Goal: Transaction & Acquisition: Purchase product/service

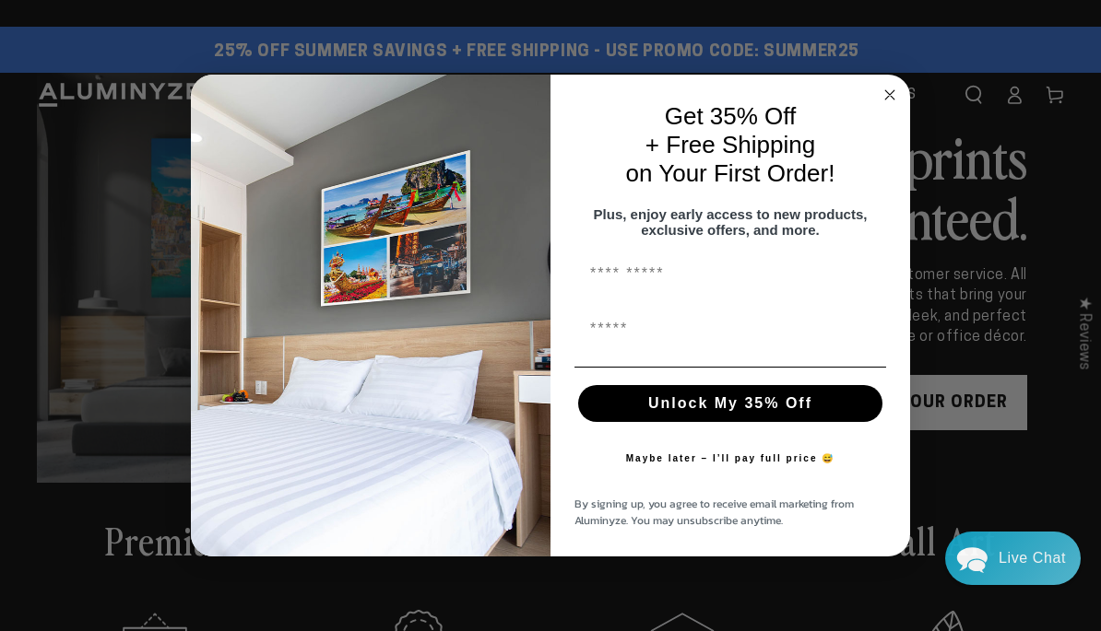
click at [885, 92] on circle "Close dialog" at bounding box center [889, 94] width 21 height 21
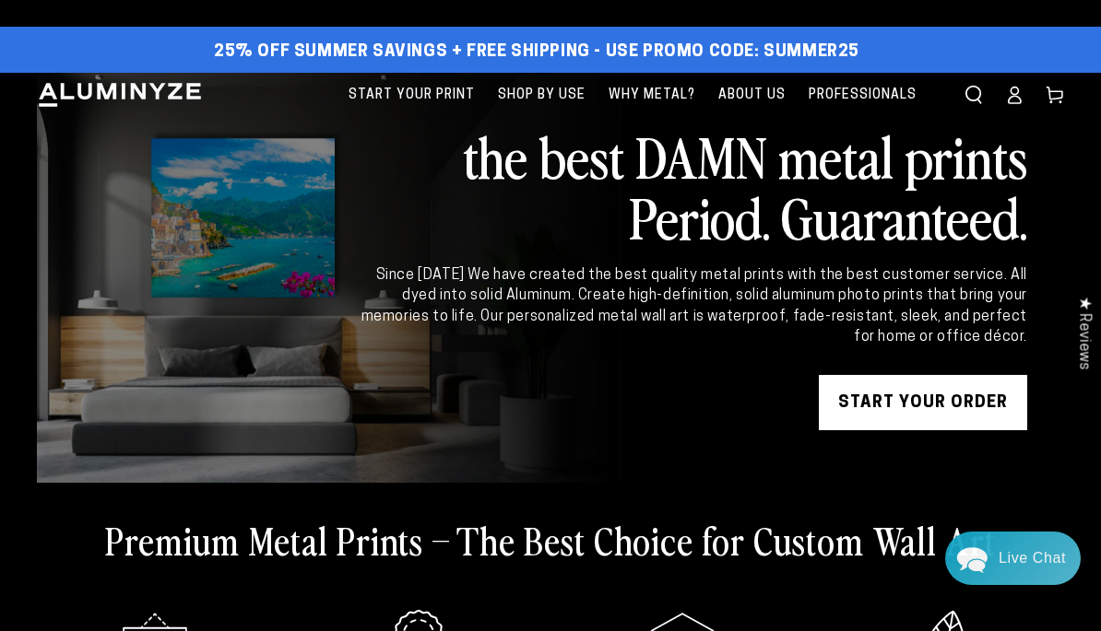
click at [1019, 104] on link "Account" at bounding box center [1014, 95] width 41 height 41
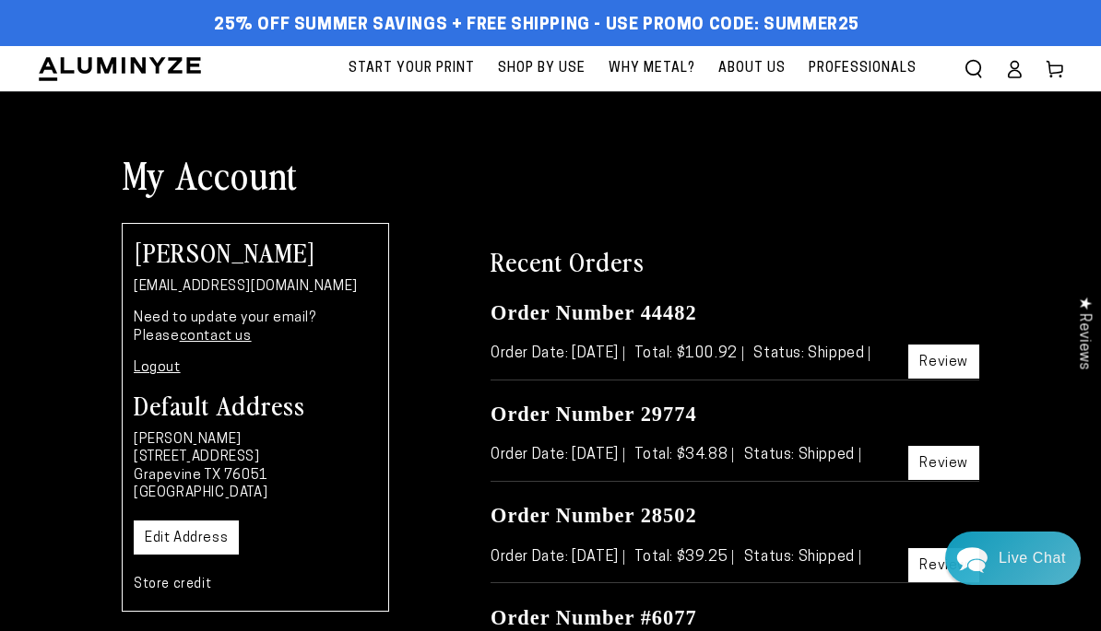
click at [1022, 64] on icon at bounding box center [1014, 69] width 18 height 18
click at [956, 189] on h1 "My Account" at bounding box center [550, 174] width 857 height 48
click at [452, 61] on span "Start Your Print" at bounding box center [411, 68] width 126 height 23
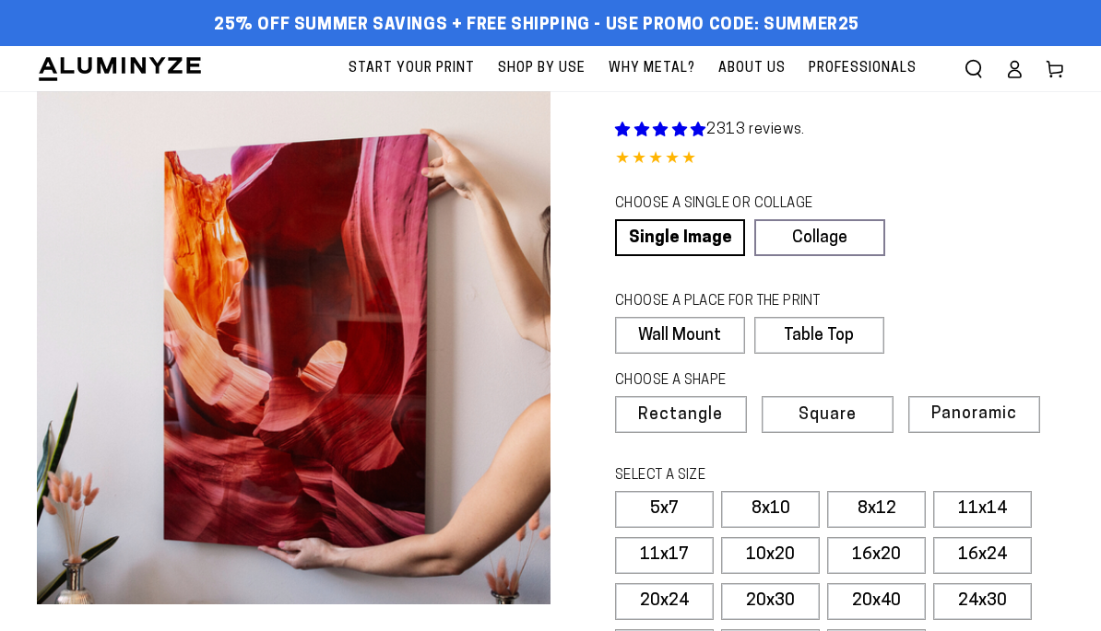
select select "**********"
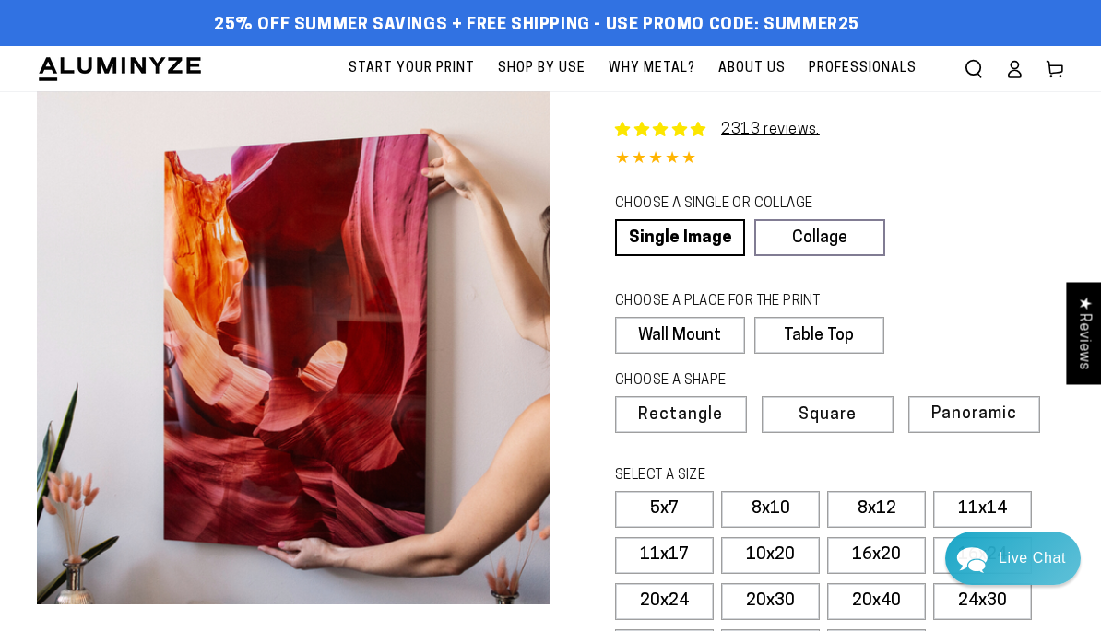
click at [847, 231] on link "Collage" at bounding box center [819, 237] width 130 height 37
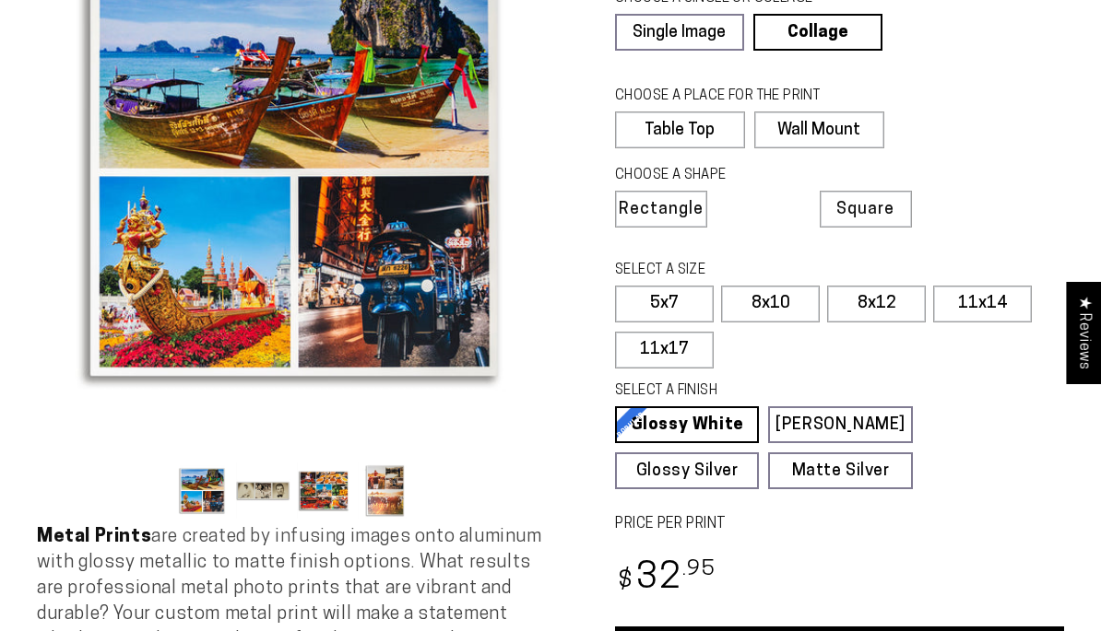
scroll to position [166, 0]
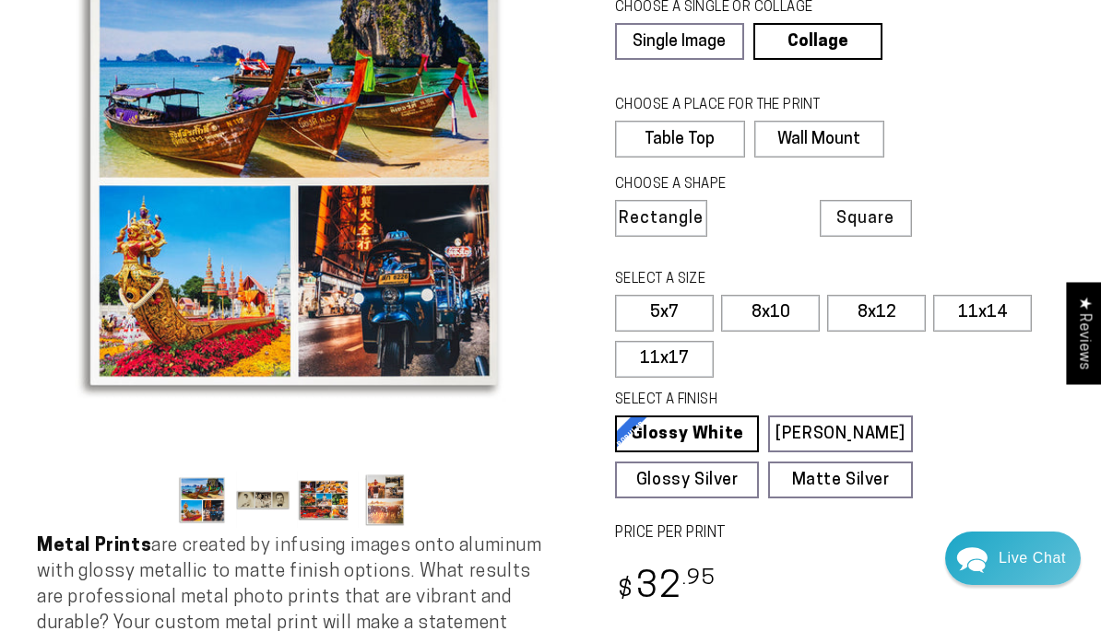
click at [787, 313] on label "8x10" at bounding box center [770, 313] width 99 height 37
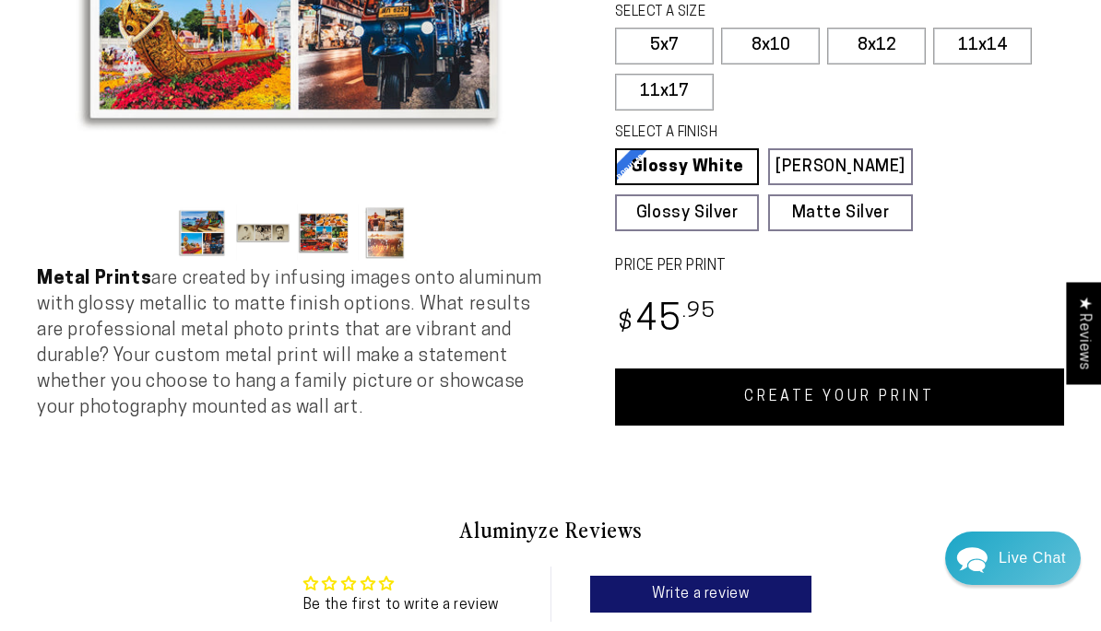
scroll to position [433, 0]
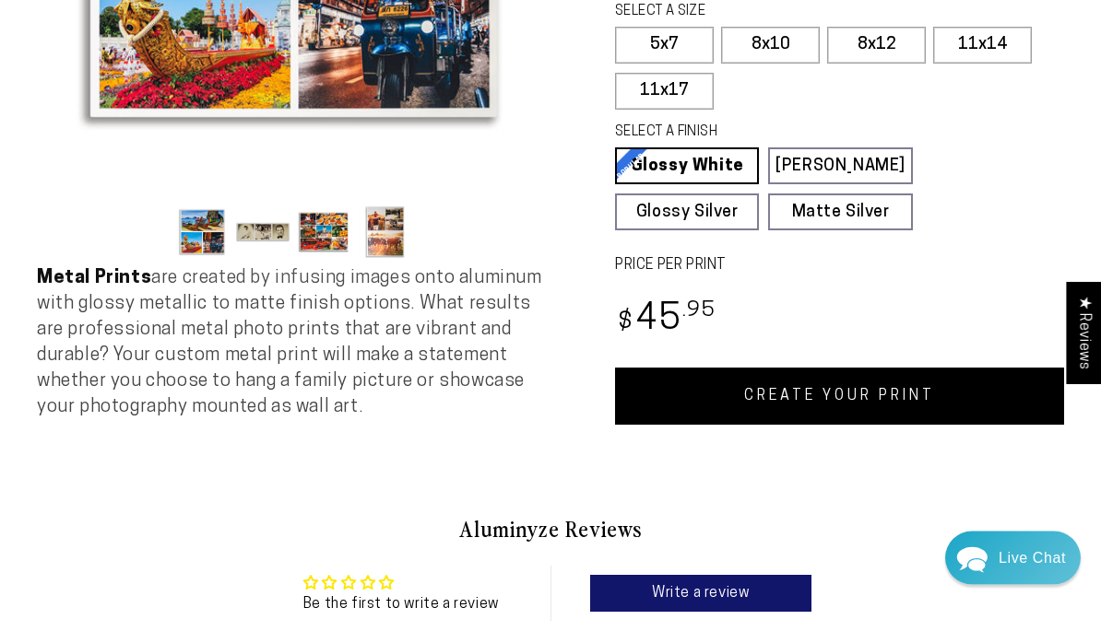
click at [862, 381] on link "CREATE YOUR PRINT" at bounding box center [839, 397] width 449 height 57
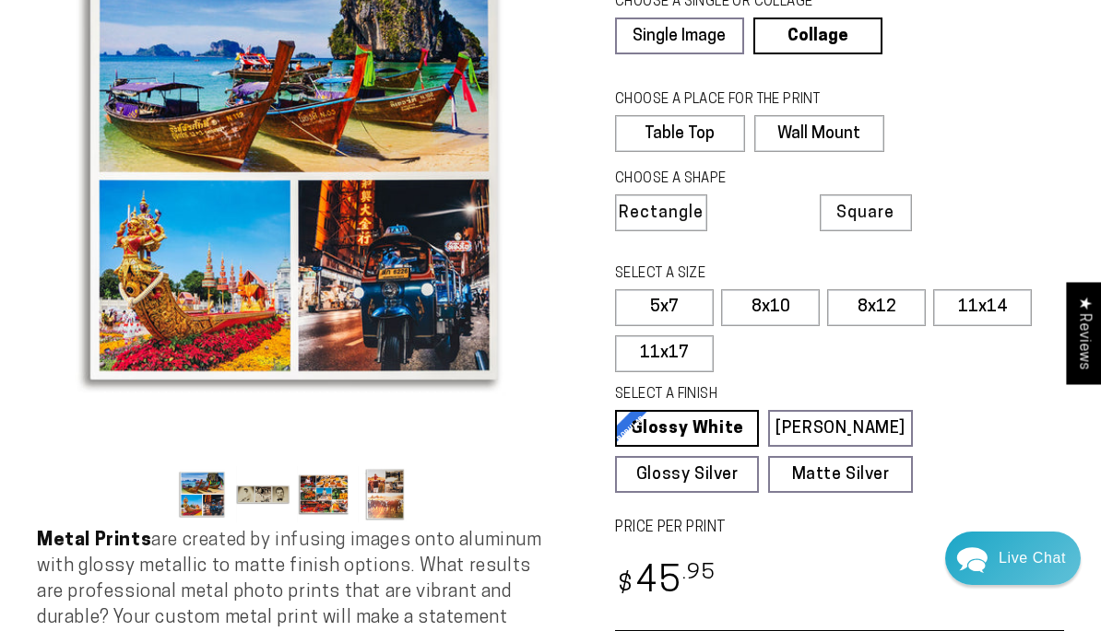
scroll to position [159, 0]
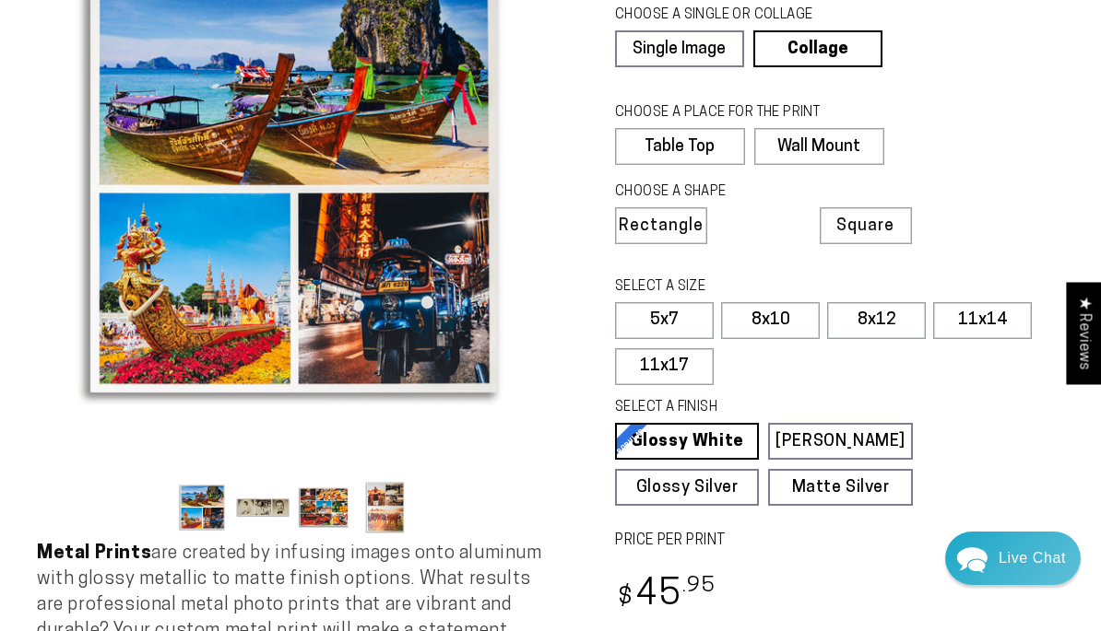
click at [972, 448] on fieldset "SELECT A FINISH Learn more Glossy White Glossy White Our bright white glossy su…" at bounding box center [833, 452] width 437 height 108
click at [855, 147] on label "Wall Mount" at bounding box center [819, 146] width 130 height 37
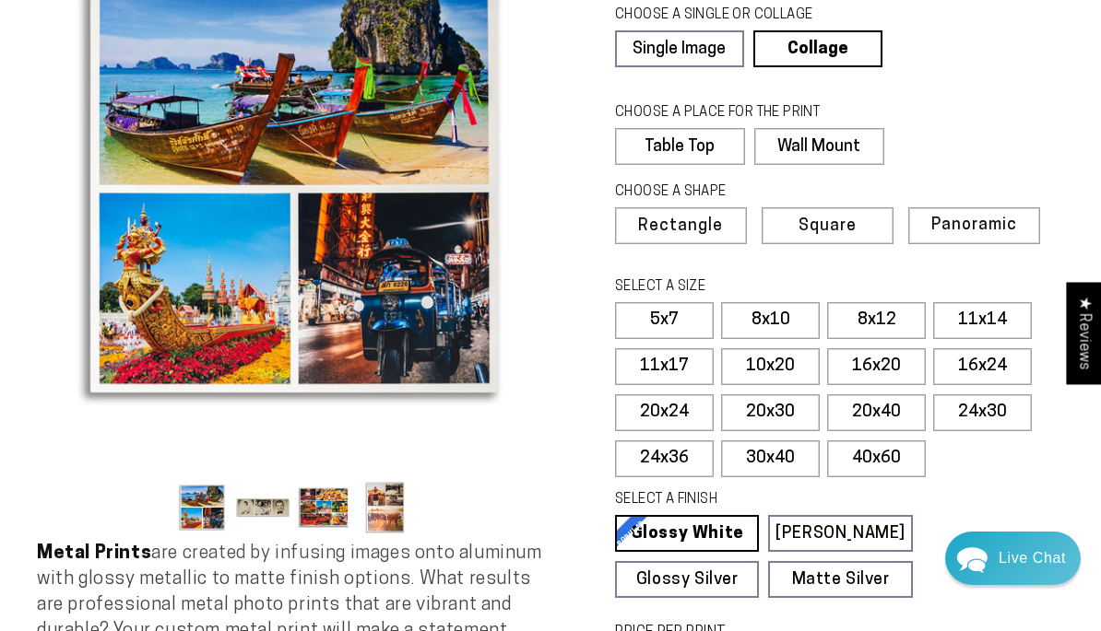
click at [789, 306] on label "8x10" at bounding box center [770, 320] width 99 height 37
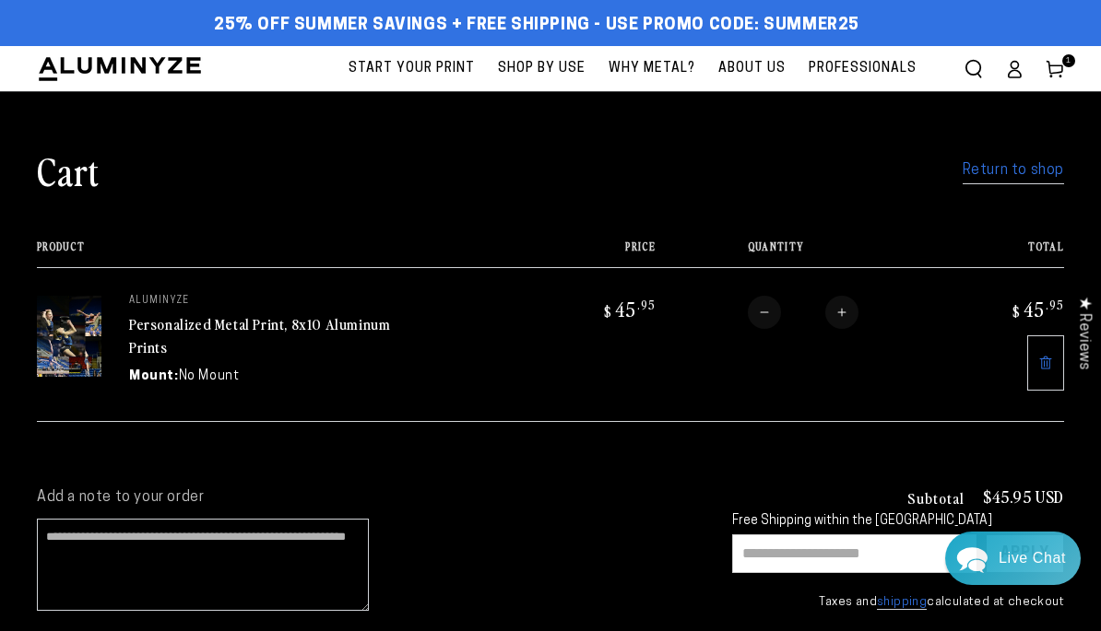
click at [437, 69] on span "Start Your Print" at bounding box center [411, 68] width 126 height 23
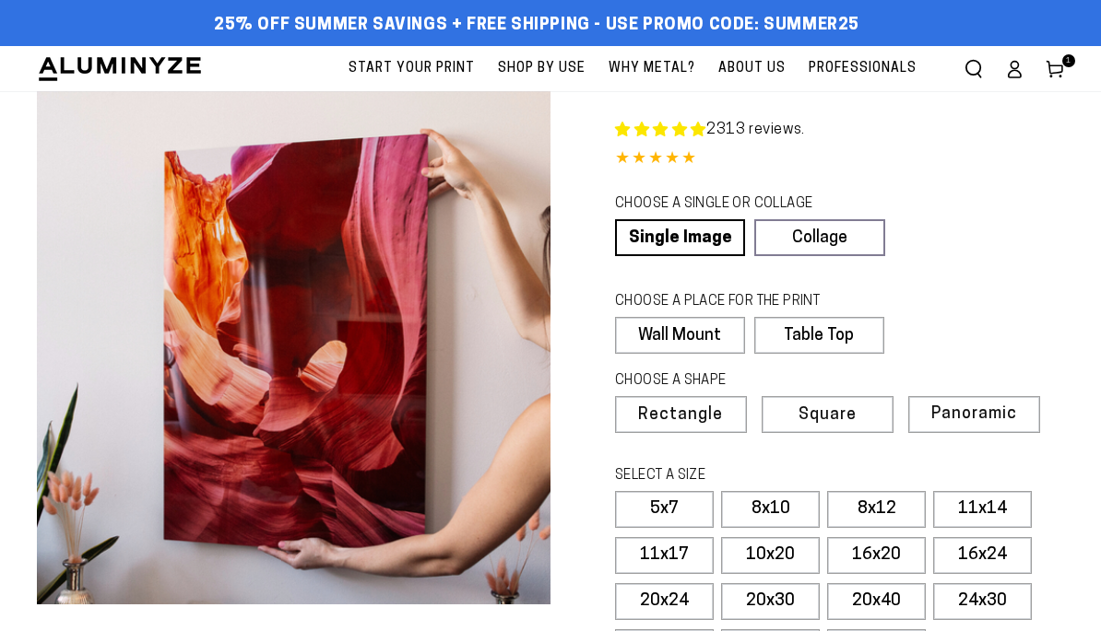
select select "**********"
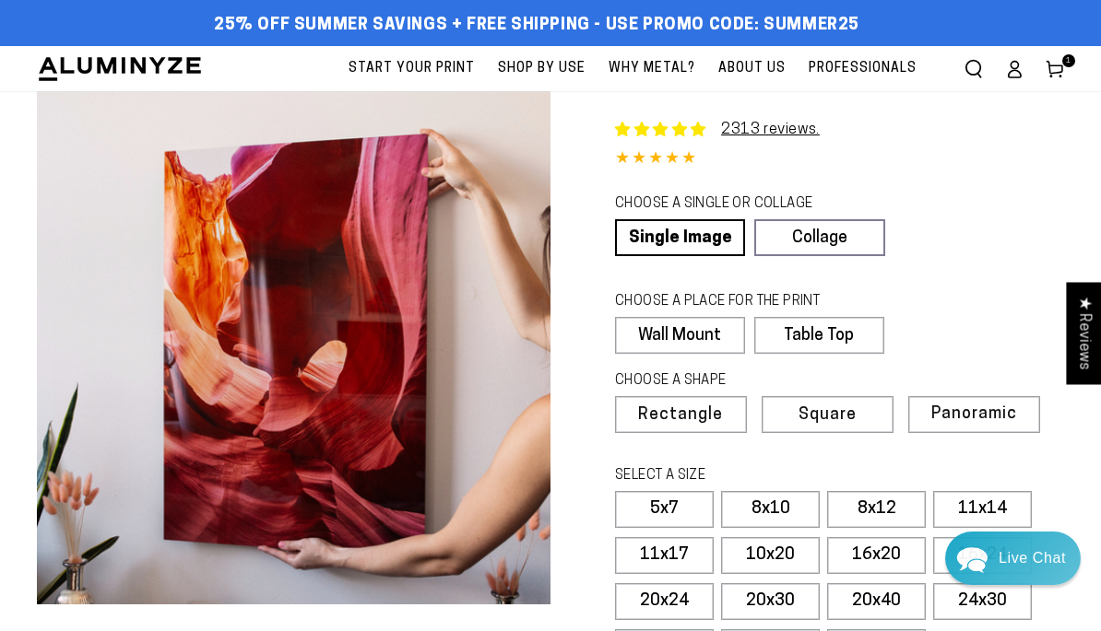
click at [843, 336] on label "Table Top" at bounding box center [819, 335] width 130 height 37
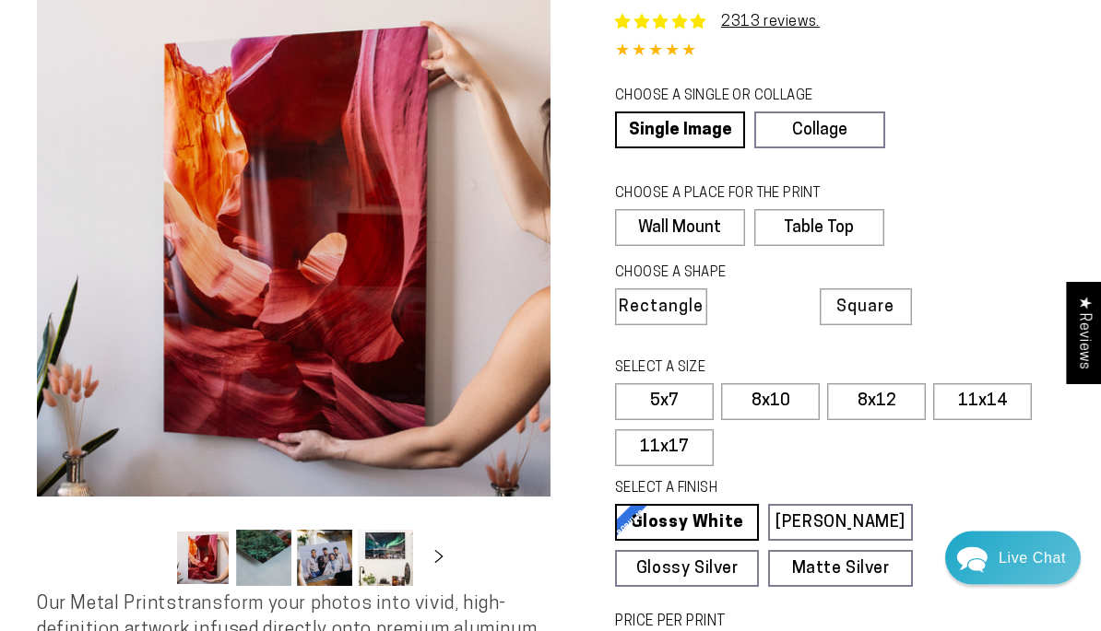
scroll to position [108, 0]
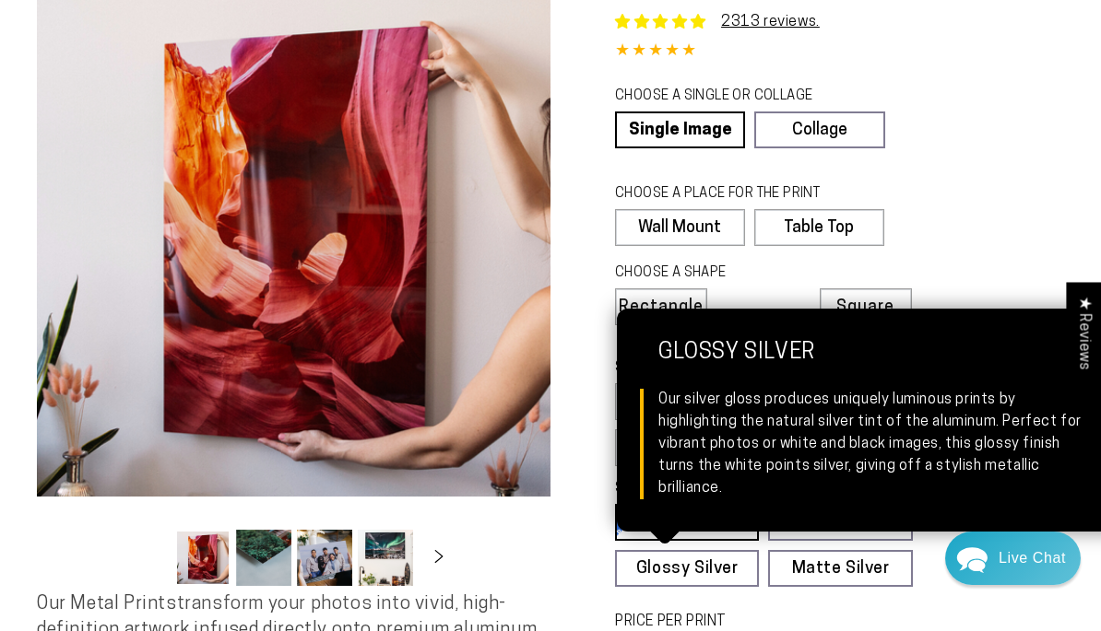
click at [710, 571] on link "Glossy Silver Glossy Silver Our silver gloss produces uniquely luminous prints …" at bounding box center [687, 568] width 144 height 37
click at [1029, 573] on fieldset "SELECT A FINISH Learn more Glossy White Glossy White Our bright white glossy su…" at bounding box center [833, 533] width 437 height 108
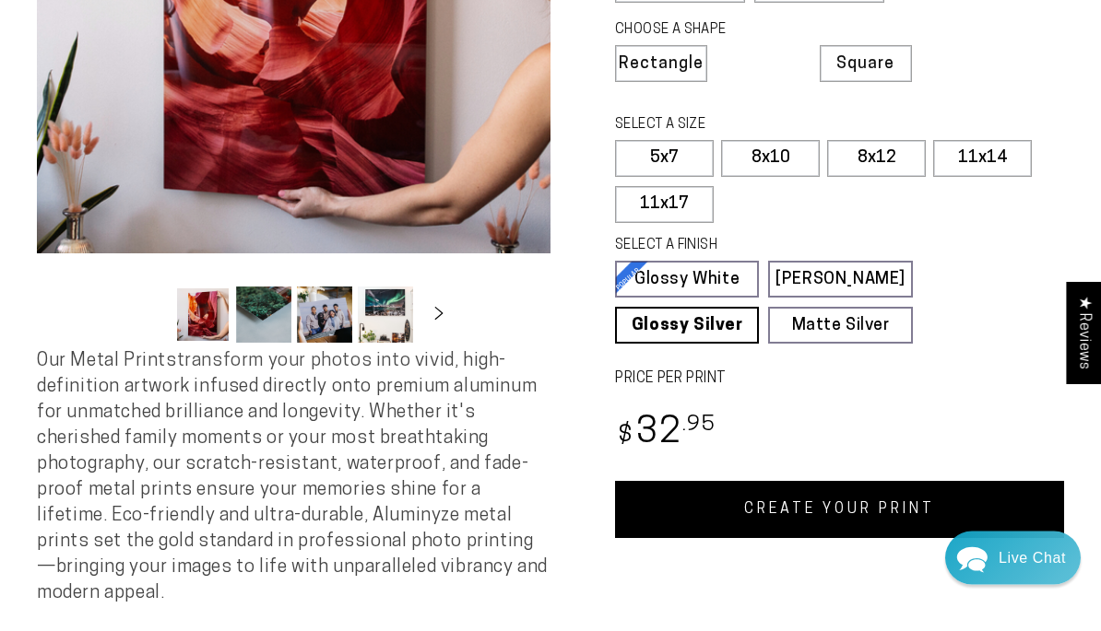
scroll to position [357, 0]
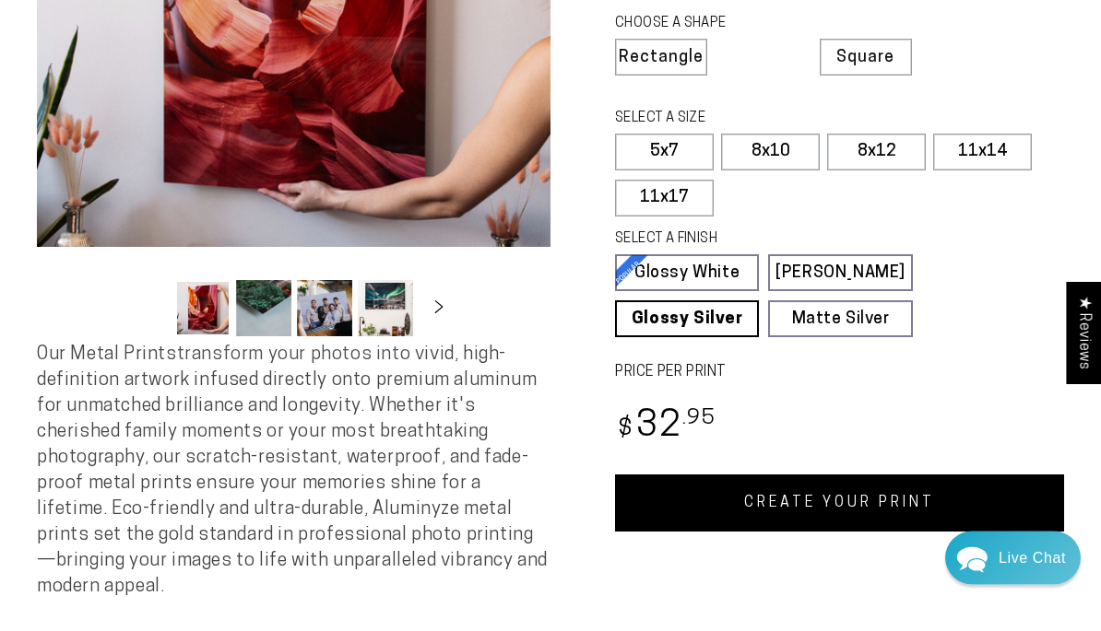
click at [850, 502] on link "CREATE YOUR PRINT" at bounding box center [839, 504] width 449 height 57
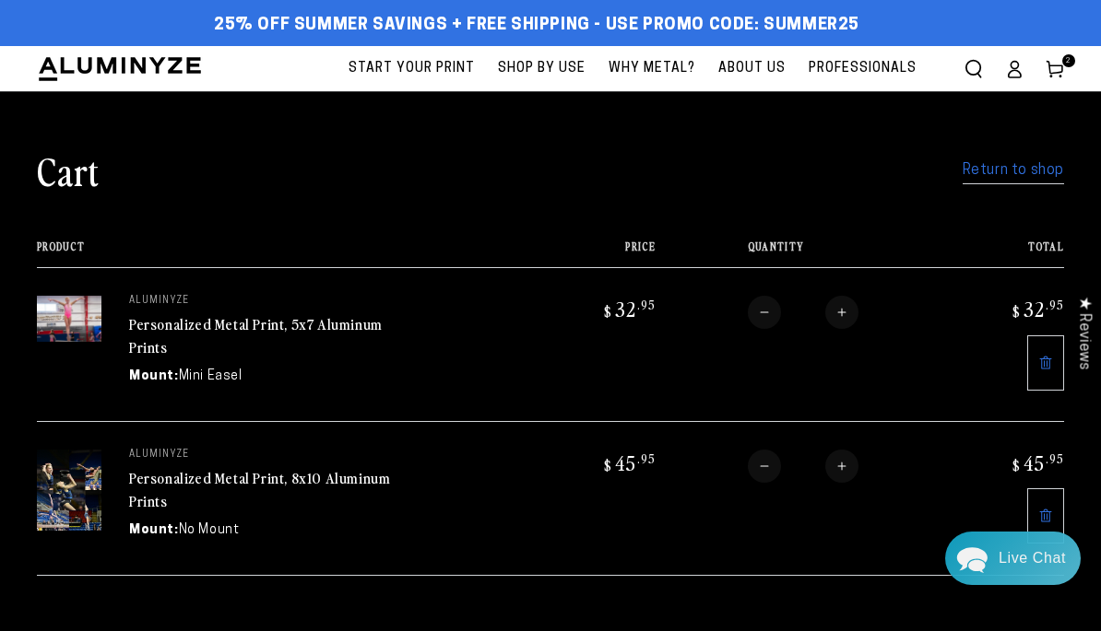
click at [853, 324] on button "Increase quantity for Personalized Metal Print, 5x7 Aluminum Prints" at bounding box center [841, 312] width 33 height 33
type input "*"
click at [1060, 65] on use at bounding box center [1054, 69] width 16 height 17
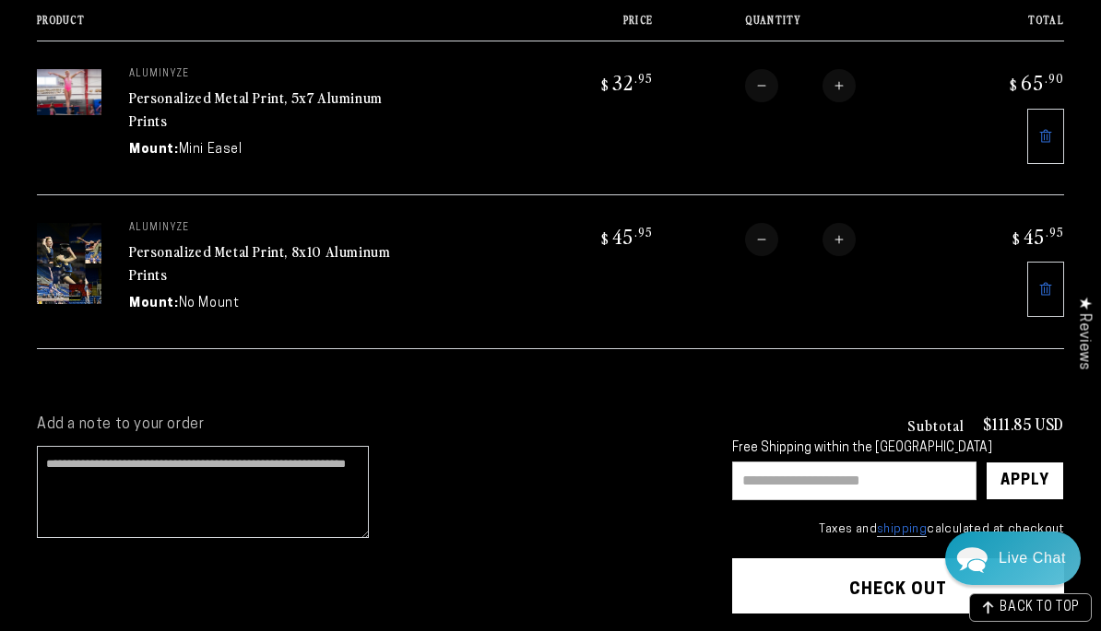
scroll to position [231, 0]
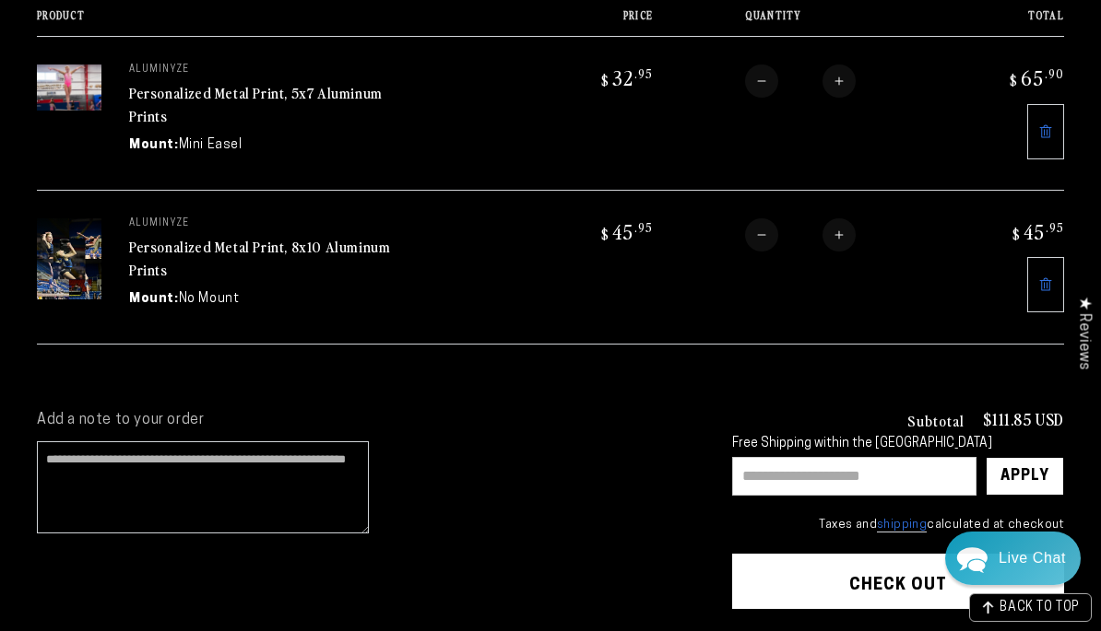
click at [760, 480] on input "text" at bounding box center [854, 476] width 244 height 39
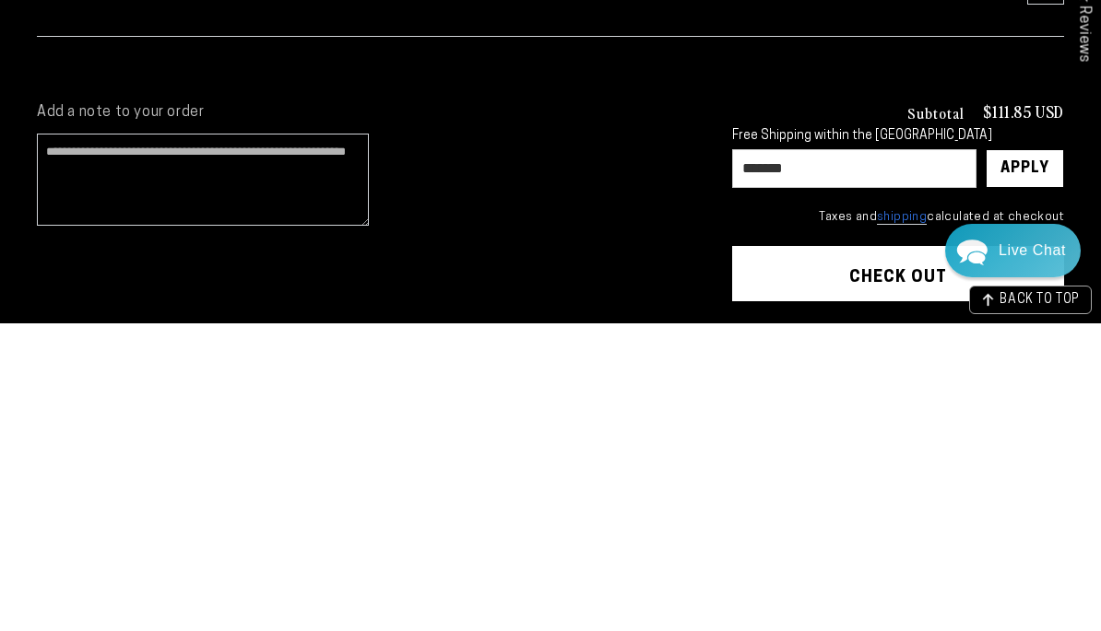
type input "*******"
click at [1026, 458] on div "Apply" at bounding box center [1024, 476] width 49 height 37
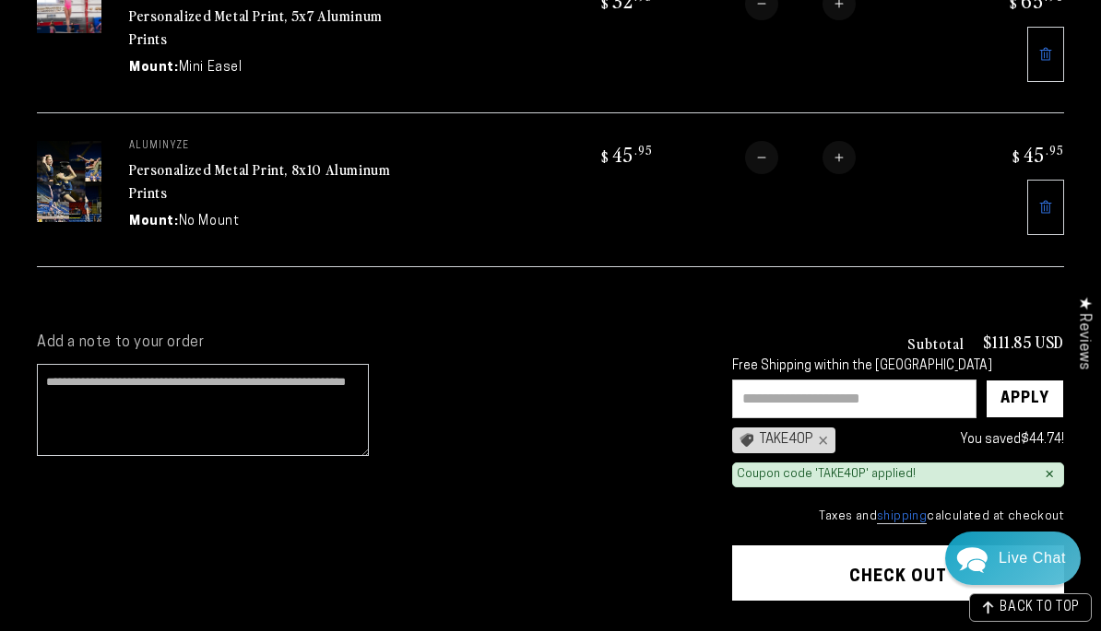
scroll to position [307, 0]
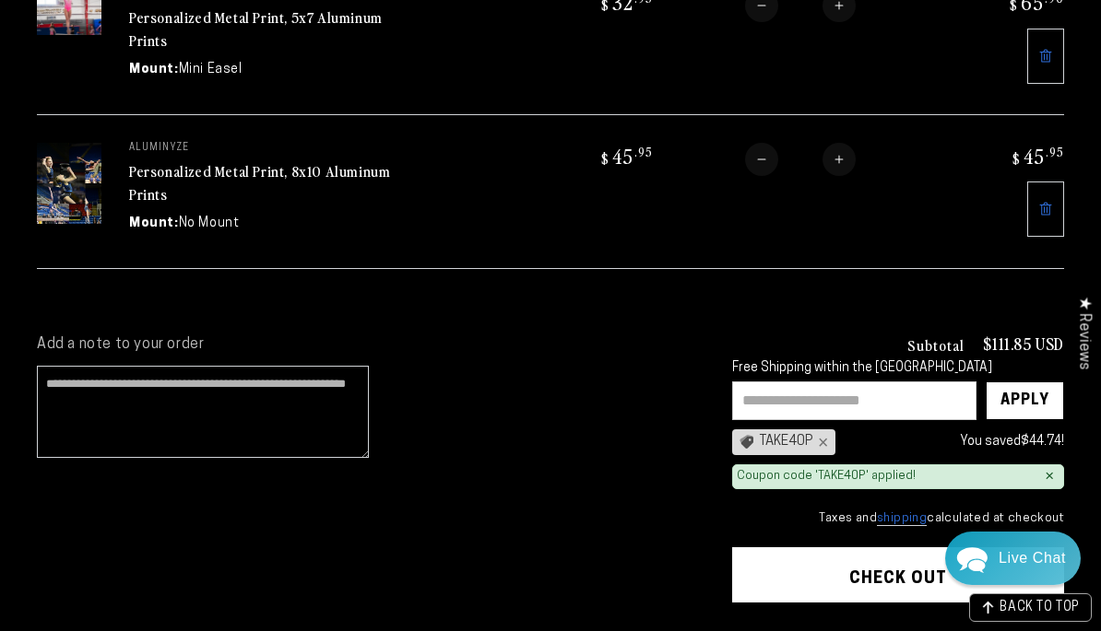
click at [867, 570] on button "Check out" at bounding box center [898, 575] width 332 height 55
